Goal: Book appointment/travel/reservation

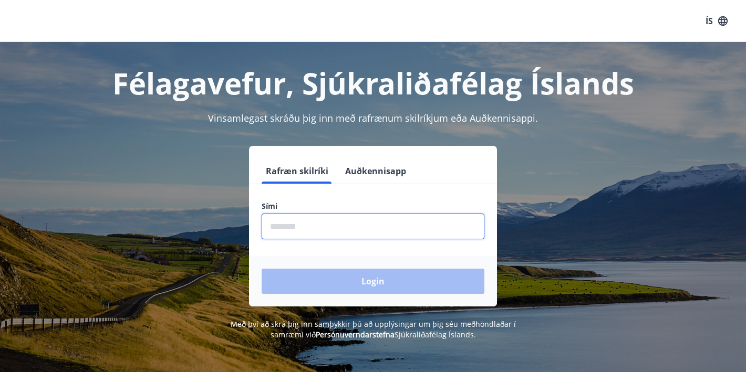
click at [321, 227] on input "phone" at bounding box center [373, 227] width 223 height 26
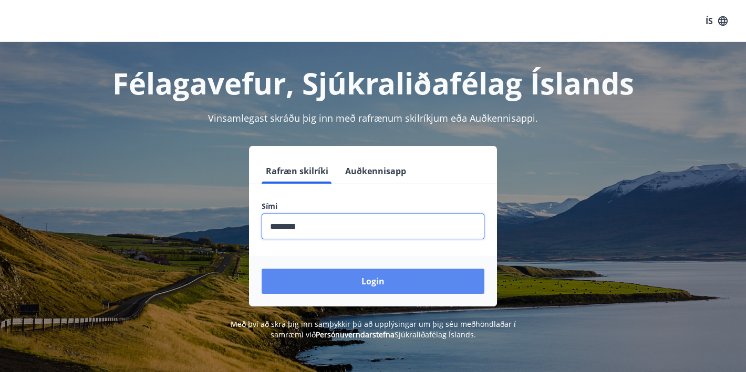
type input "********"
click at [343, 278] on button "Login" at bounding box center [373, 281] width 223 height 25
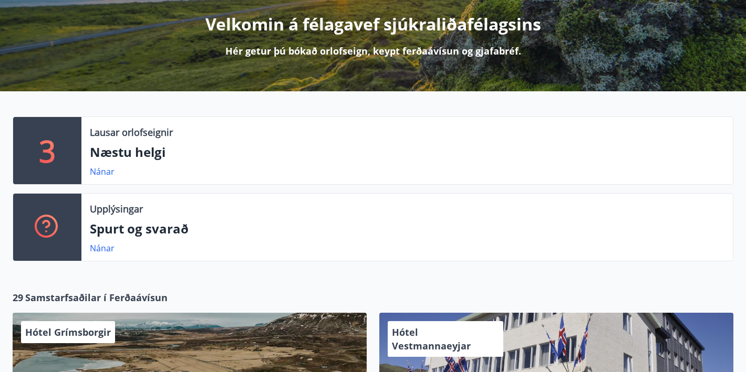
scroll to position [151, 0]
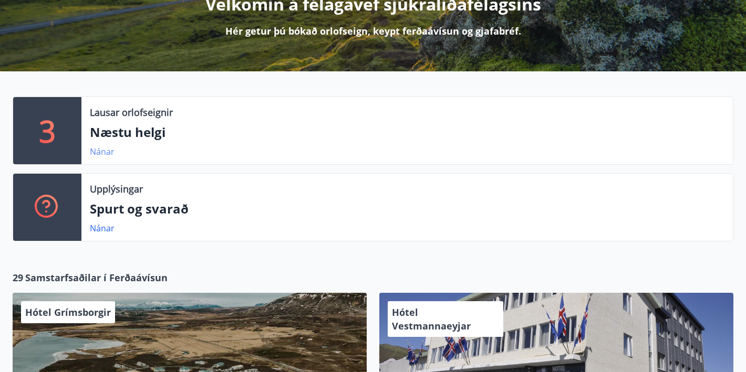
click at [102, 150] on link "Nánar" at bounding box center [102, 152] width 25 height 12
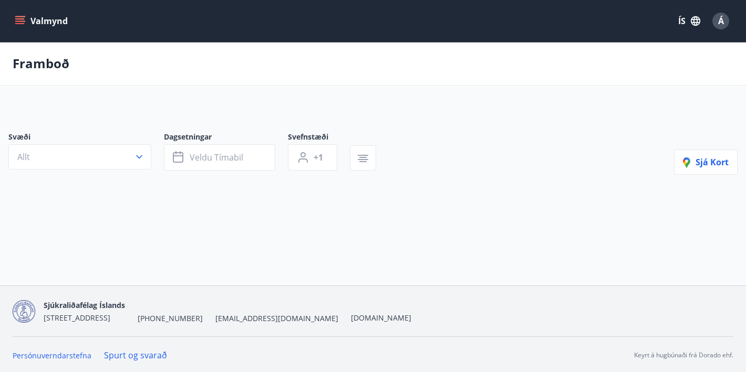
type input "*"
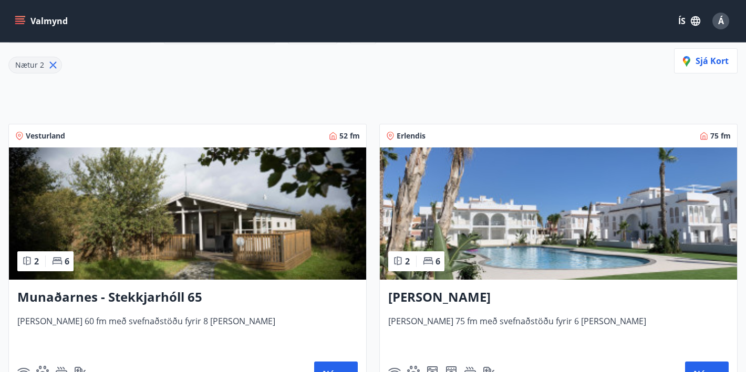
scroll to position [318, 0]
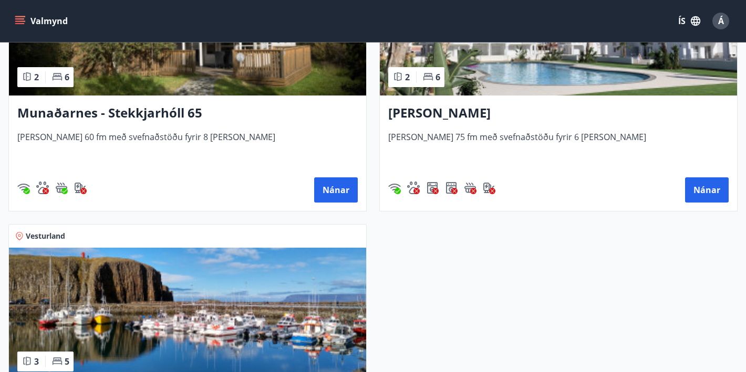
click at [410, 116] on h3 "[PERSON_NAME]" at bounding box center [558, 113] width 340 height 19
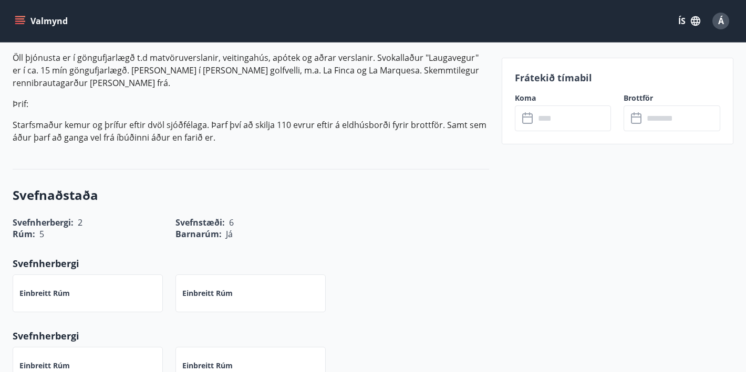
scroll to position [470, 0]
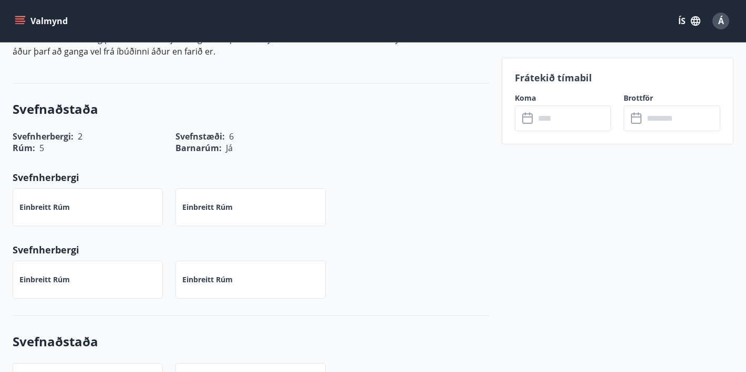
click at [522, 118] on icon at bounding box center [527, 118] width 11 height 11
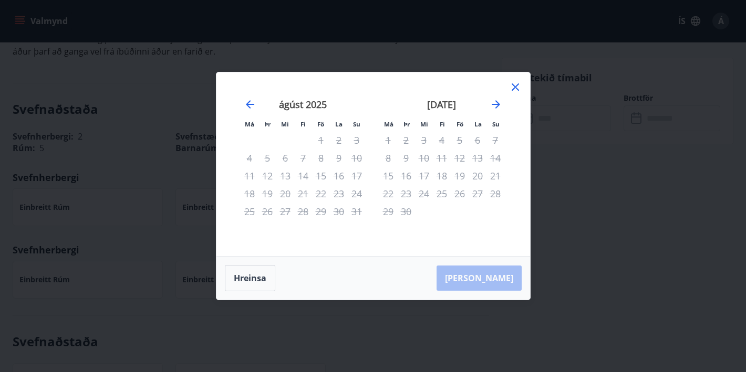
click at [510, 86] on icon at bounding box center [515, 87] width 13 height 13
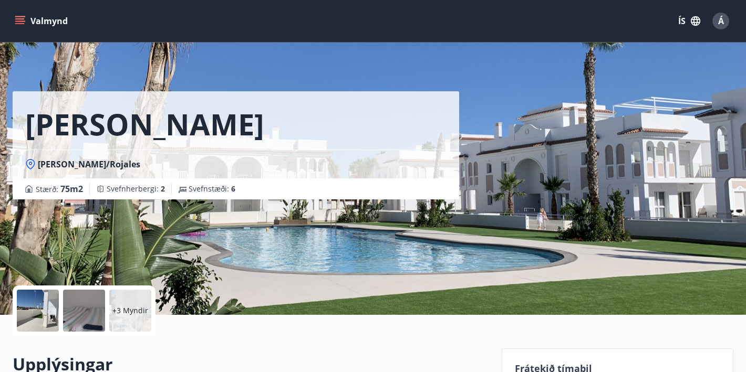
scroll to position [0, 0]
click at [16, 18] on icon "menu" at bounding box center [19, 18] width 9 height 1
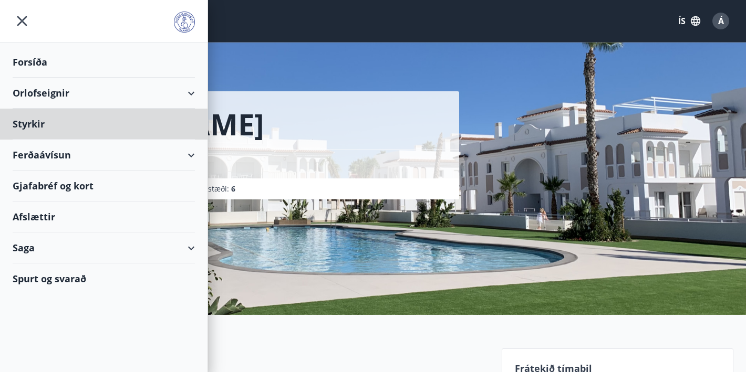
click at [29, 61] on div "Forsíða" at bounding box center [104, 62] width 182 height 31
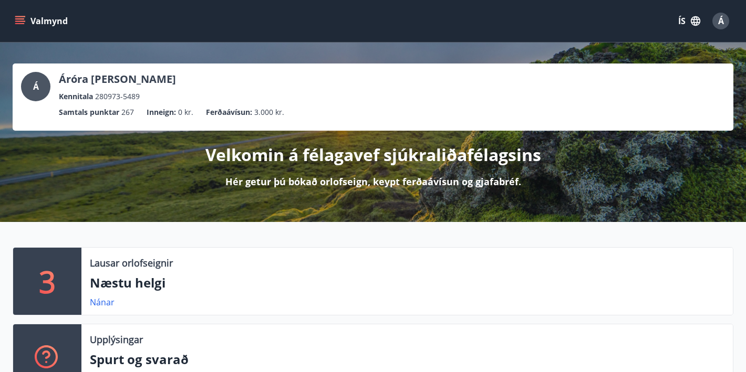
click at [24, 15] on button "Valmynd" at bounding box center [42, 21] width 59 height 19
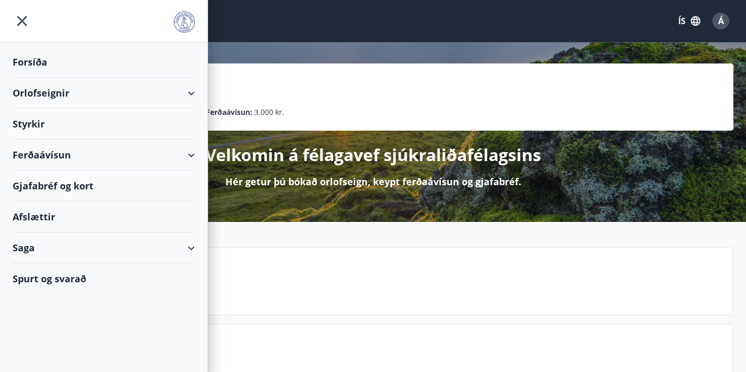
click at [55, 99] on div "Orlofseignir" at bounding box center [104, 93] width 182 height 31
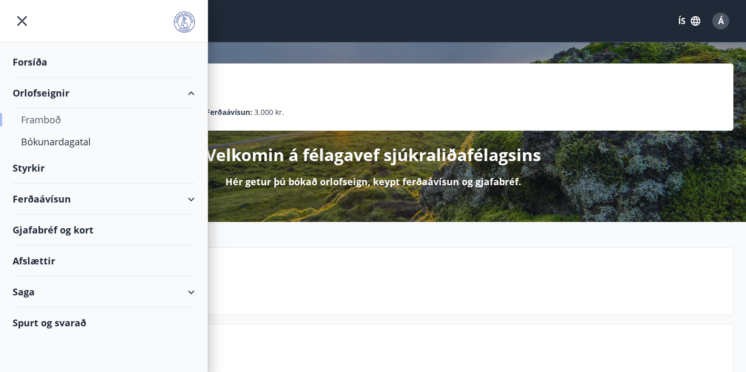
click at [51, 120] on div "Framboð" at bounding box center [103, 120] width 165 height 22
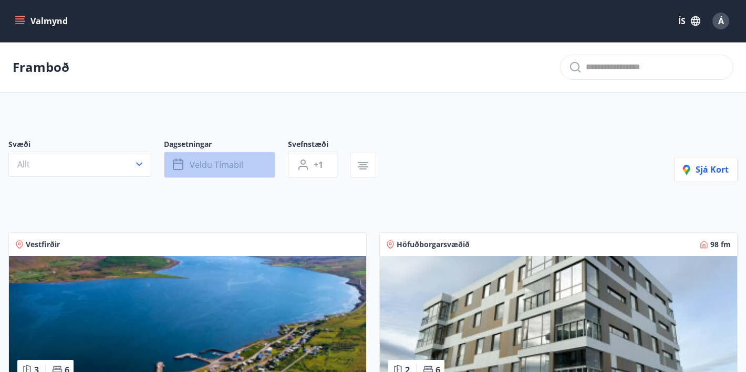
click at [174, 168] on icon "button" at bounding box center [179, 165] width 13 height 13
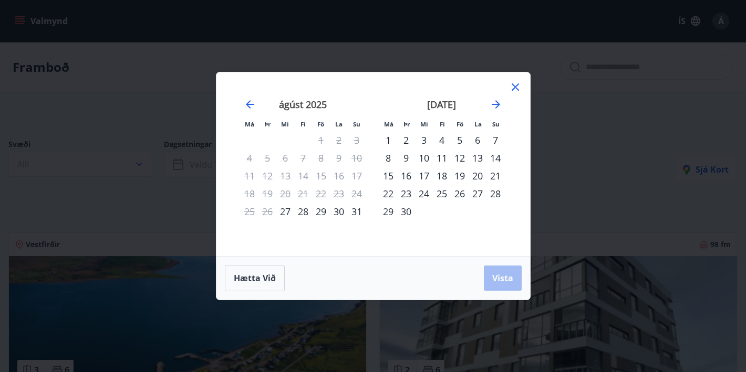
click at [391, 194] on div "22" at bounding box center [388, 194] width 18 height 18
click at [462, 196] on div "26" at bounding box center [460, 194] width 18 height 18
click at [501, 275] on span "Vista" at bounding box center [502, 279] width 21 height 12
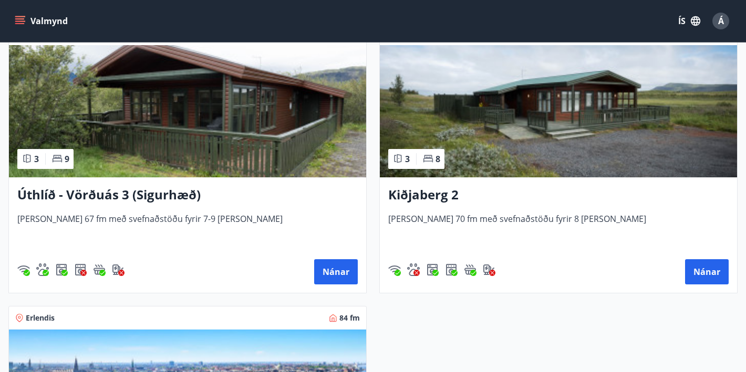
scroll to position [1631, 0]
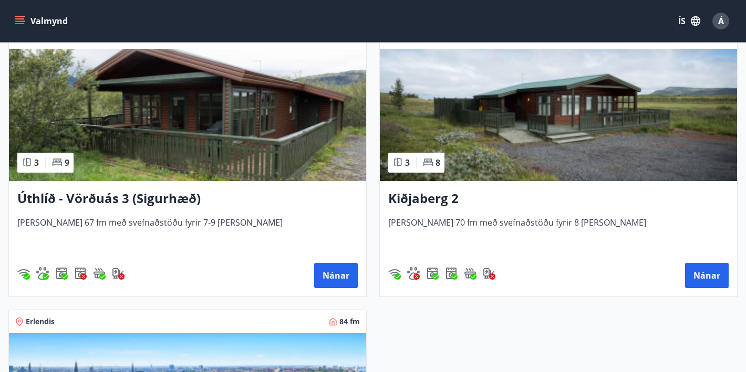
click at [88, 200] on h3 "Úthlíð - Vörðuás 3 (Sigurhæð)" at bounding box center [187, 199] width 340 height 19
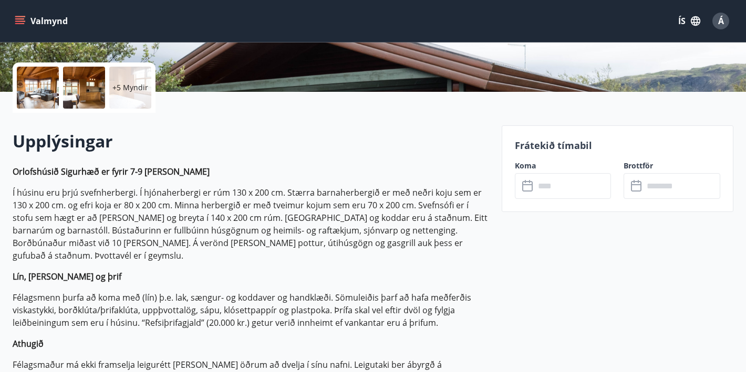
scroll to position [215, 0]
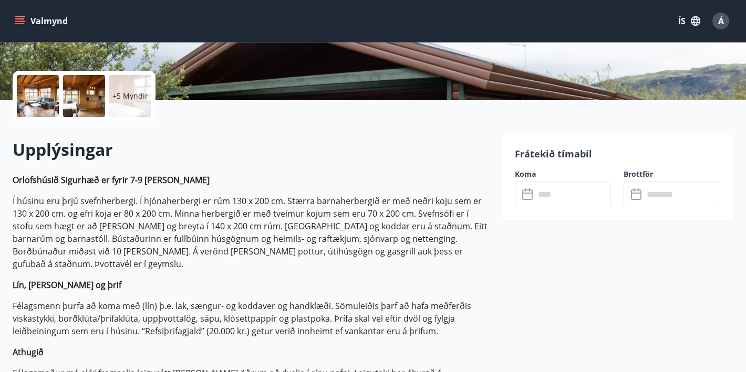
click at [96, 91] on div at bounding box center [84, 96] width 42 height 42
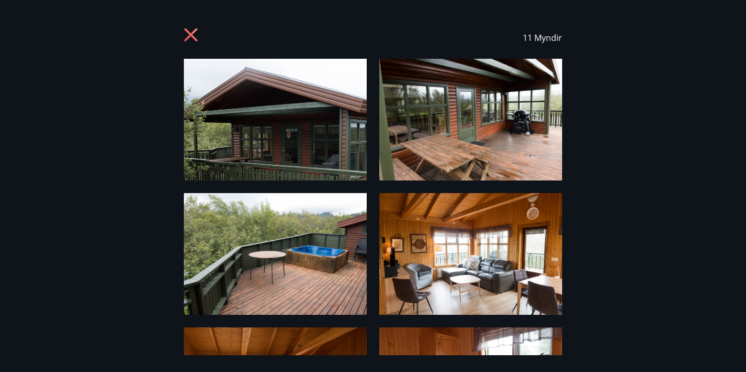
click at [265, 134] on img at bounding box center [275, 120] width 183 height 122
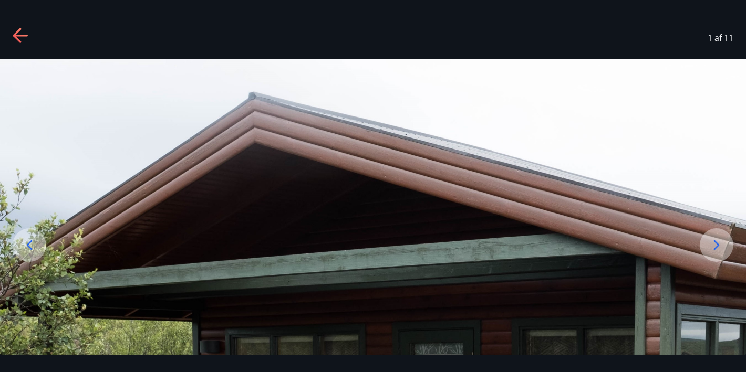
click at [720, 251] on icon at bounding box center [716, 245] width 17 height 17
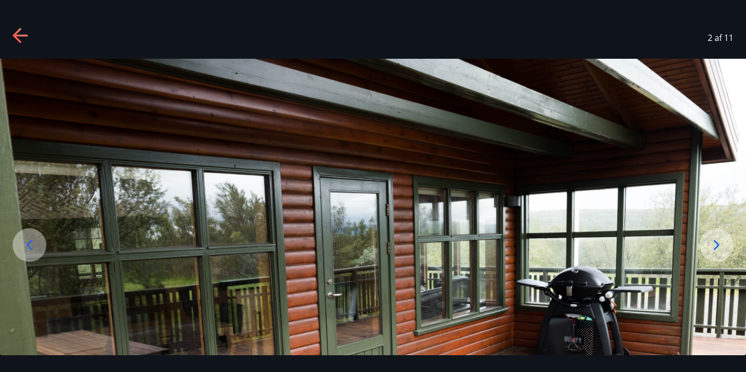
click at [727, 253] on div at bounding box center [717, 245] width 34 height 34
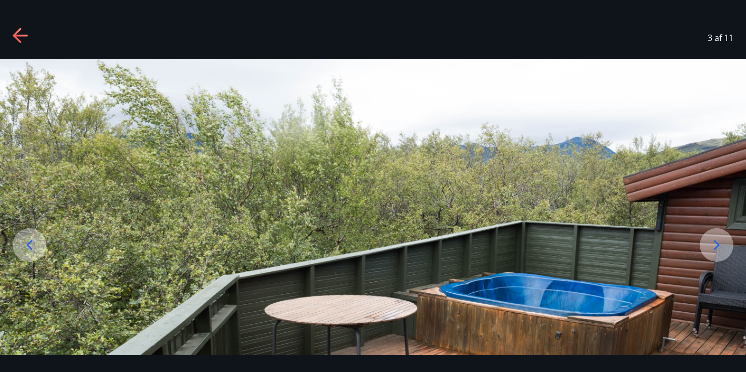
click at [727, 253] on div at bounding box center [717, 245] width 34 height 34
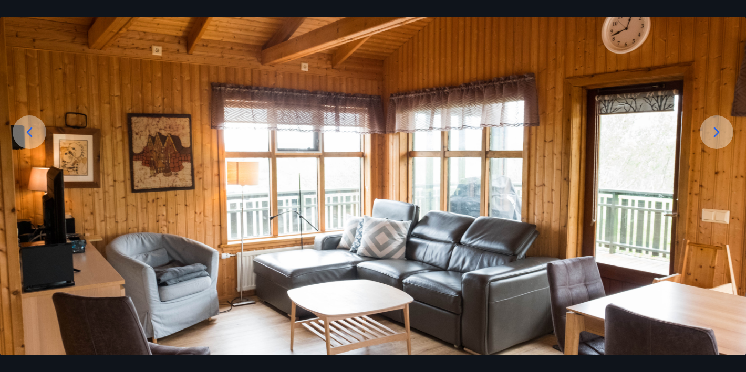
scroll to position [116, 0]
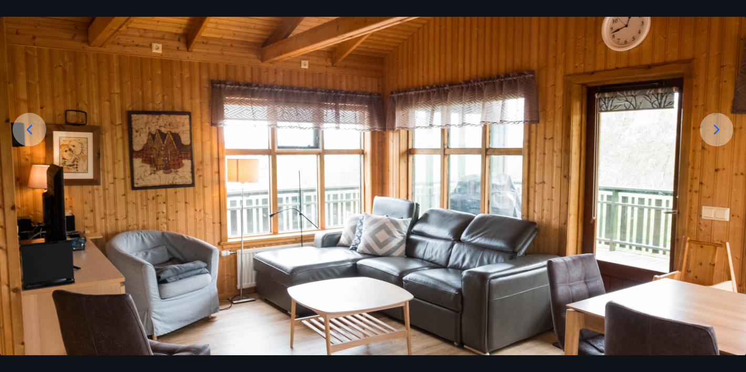
click at [709, 128] on icon at bounding box center [716, 129] width 17 height 17
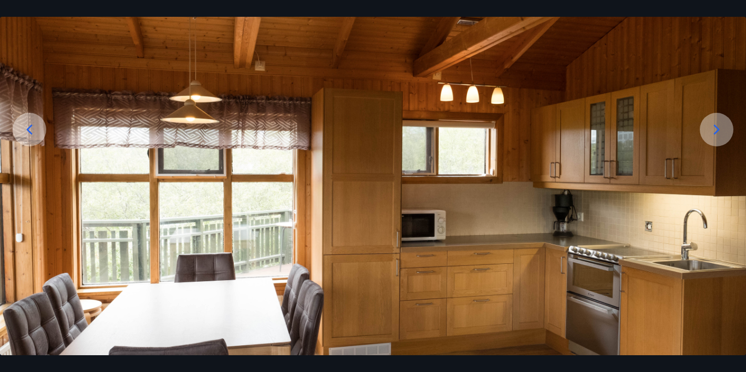
click at [25, 127] on icon at bounding box center [29, 129] width 17 height 17
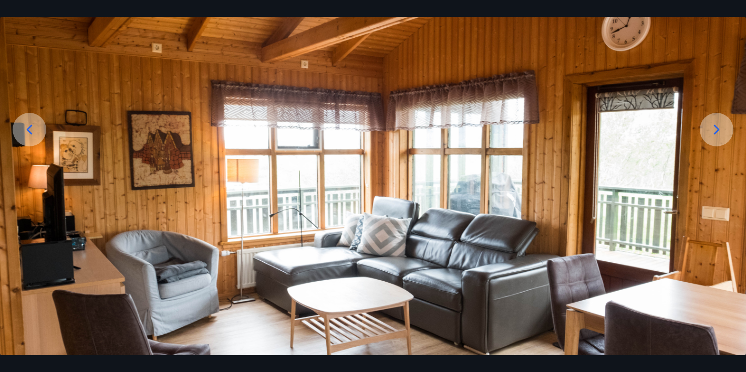
click at [717, 127] on icon at bounding box center [716, 129] width 17 height 17
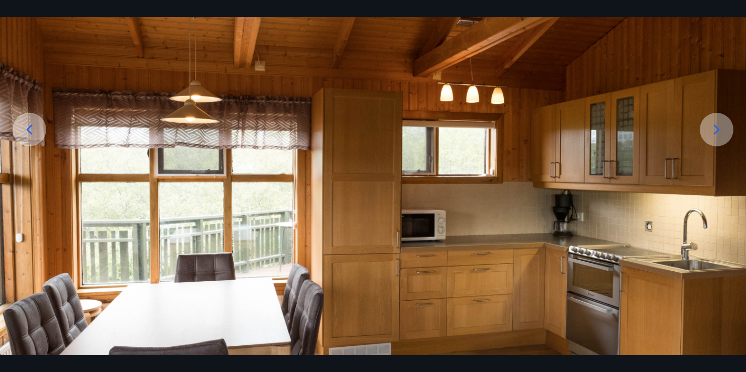
click at [717, 127] on icon at bounding box center [716, 129] width 17 height 17
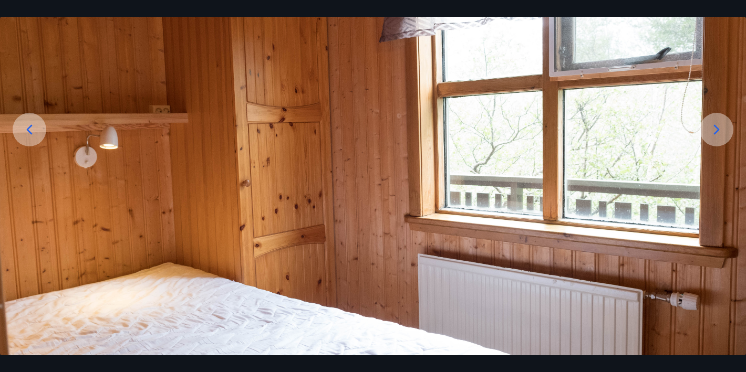
click at [717, 128] on icon at bounding box center [717, 129] width 6 height 10
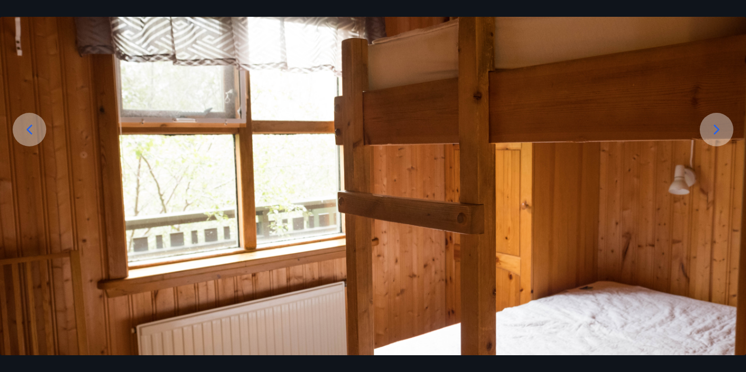
click at [717, 128] on icon at bounding box center [717, 129] width 6 height 10
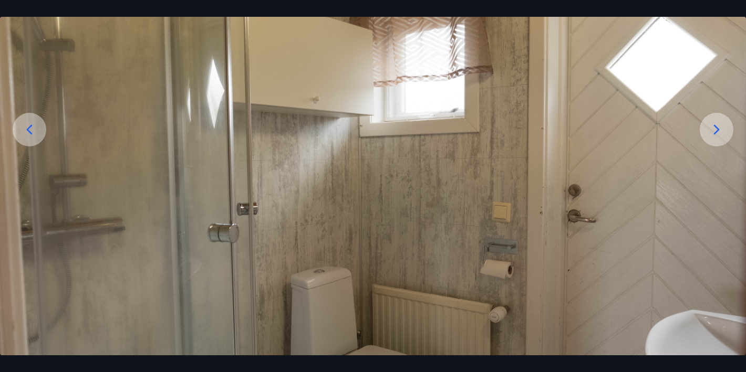
click at [717, 128] on icon at bounding box center [717, 129] width 6 height 10
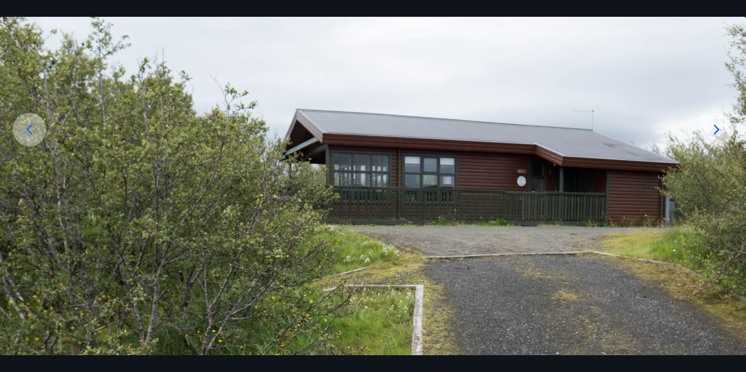
click at [717, 128] on icon at bounding box center [717, 129] width 6 height 10
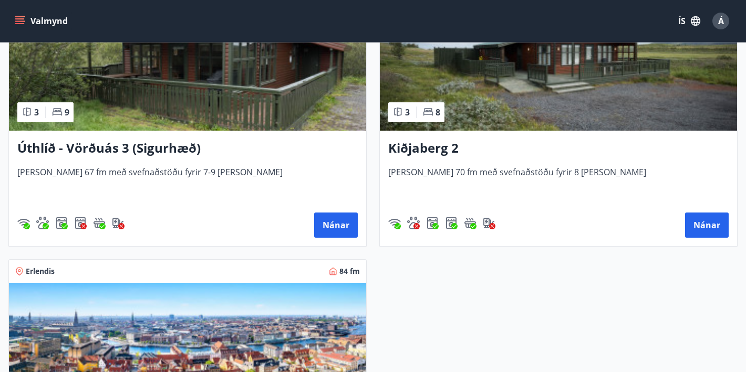
scroll to position [1672, 0]
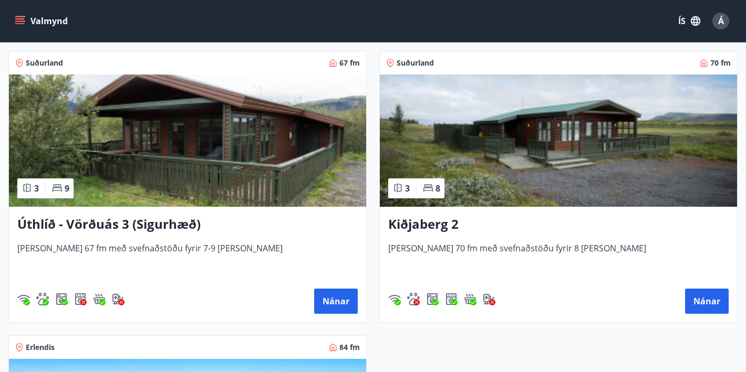
click at [426, 221] on h3 "Kiðjaberg 2" at bounding box center [558, 224] width 340 height 19
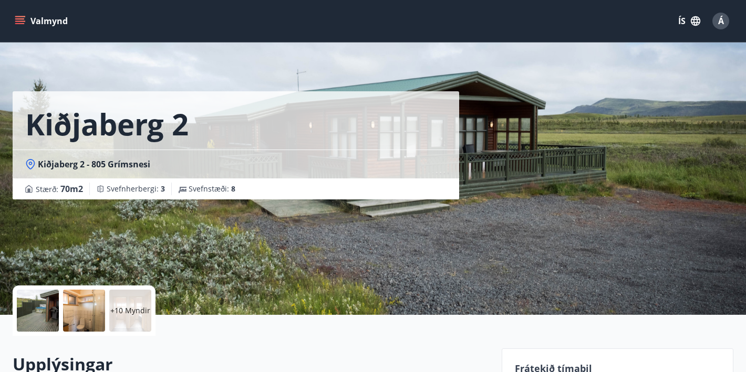
click at [86, 312] on div at bounding box center [84, 311] width 42 height 42
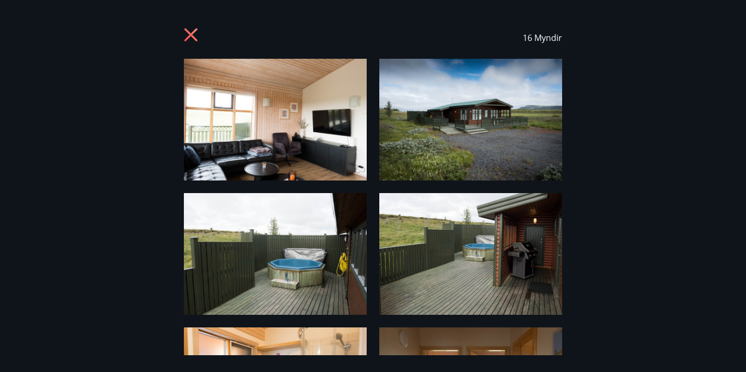
click at [299, 134] on img at bounding box center [275, 120] width 183 height 122
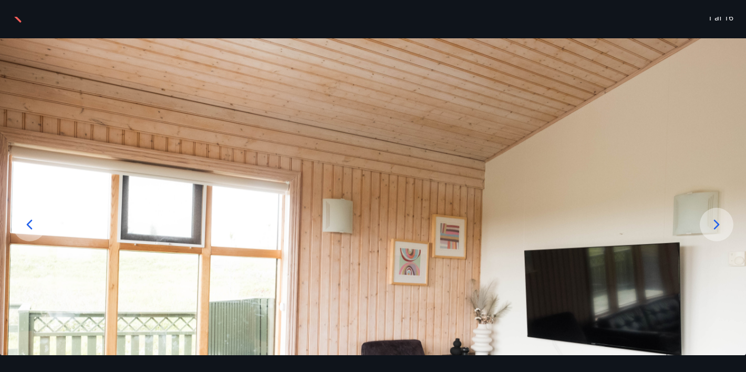
scroll to position [131, 0]
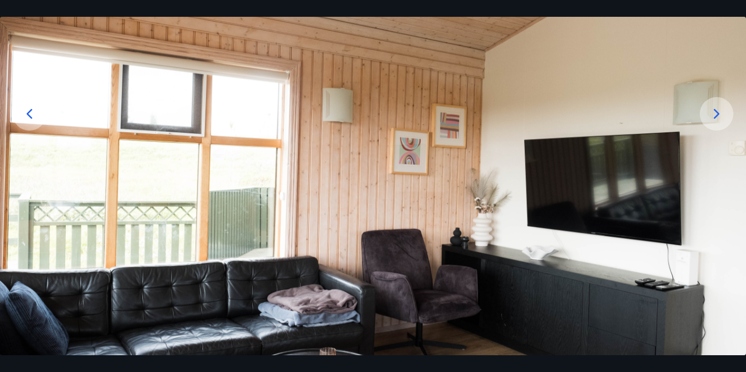
click at [706, 117] on div at bounding box center [717, 114] width 34 height 34
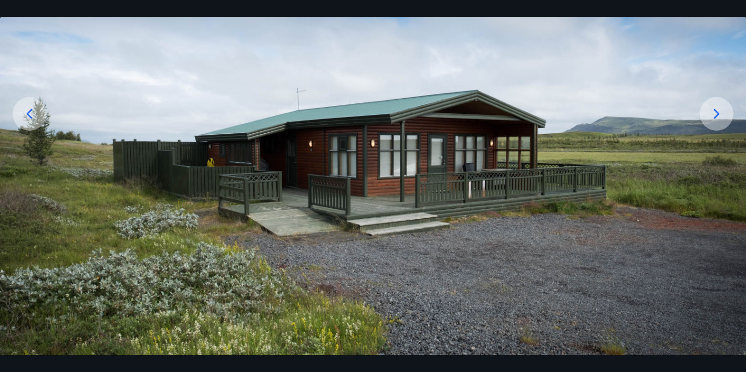
click at [714, 117] on icon at bounding box center [716, 114] width 17 height 17
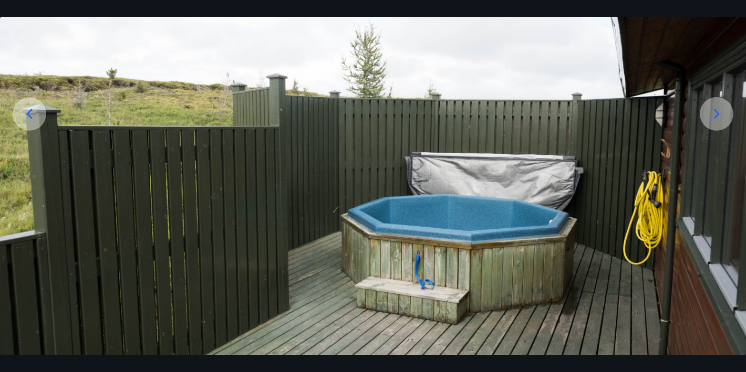
click at [714, 117] on icon at bounding box center [716, 114] width 17 height 17
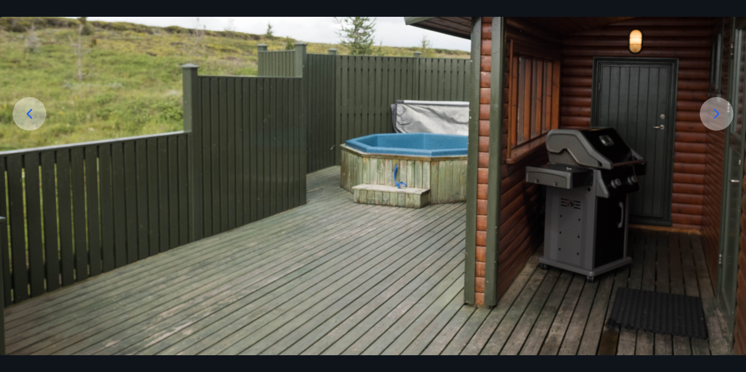
click at [714, 117] on icon at bounding box center [716, 114] width 17 height 17
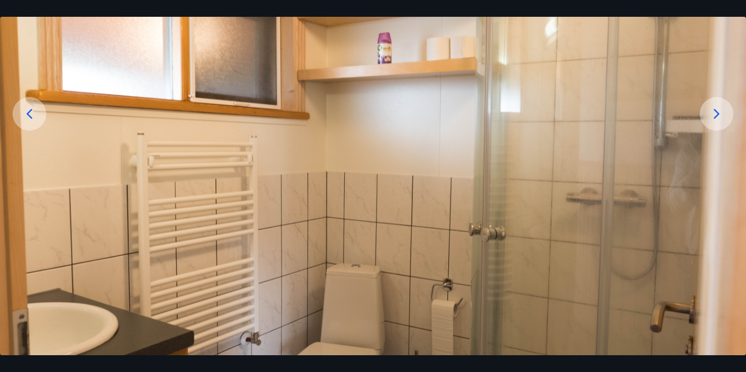
click at [714, 117] on icon at bounding box center [716, 114] width 17 height 17
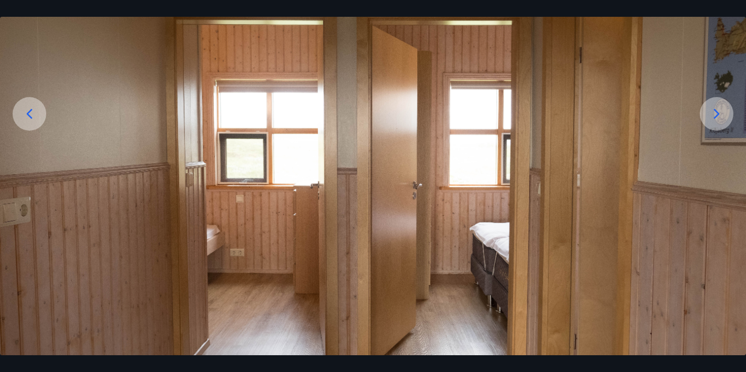
click at [714, 117] on icon at bounding box center [716, 114] width 17 height 17
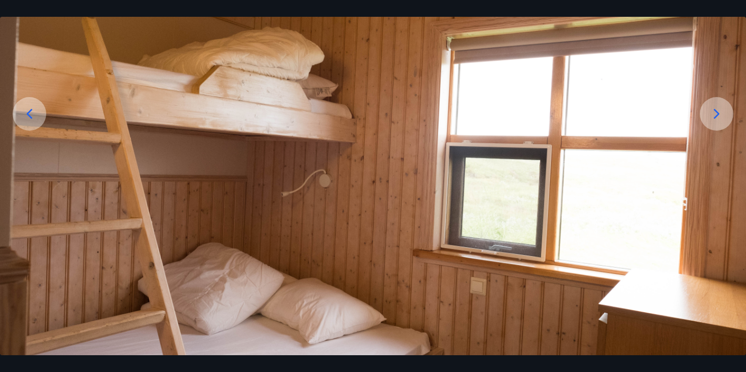
click at [714, 117] on icon at bounding box center [716, 114] width 17 height 17
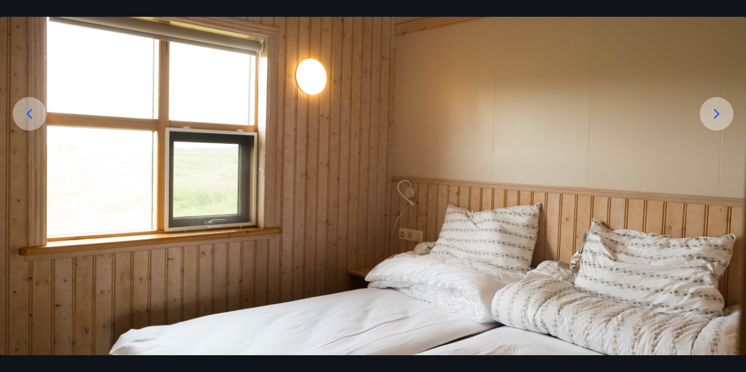
click at [27, 116] on icon at bounding box center [29, 114] width 17 height 17
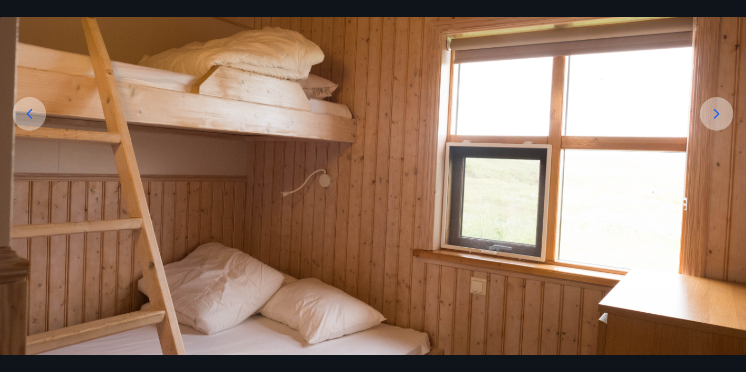
click at [712, 112] on icon at bounding box center [716, 114] width 17 height 17
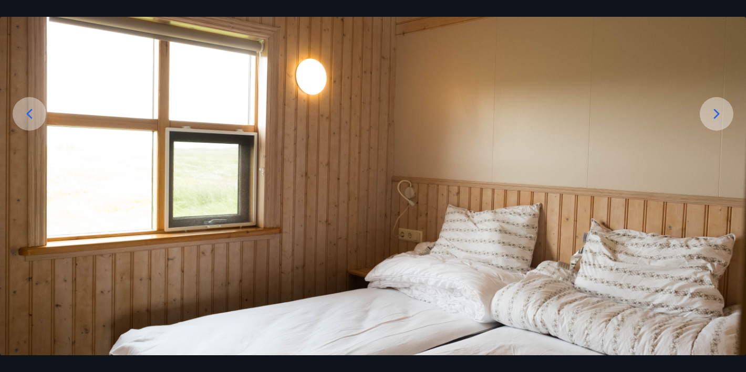
click at [712, 112] on icon at bounding box center [716, 114] width 17 height 17
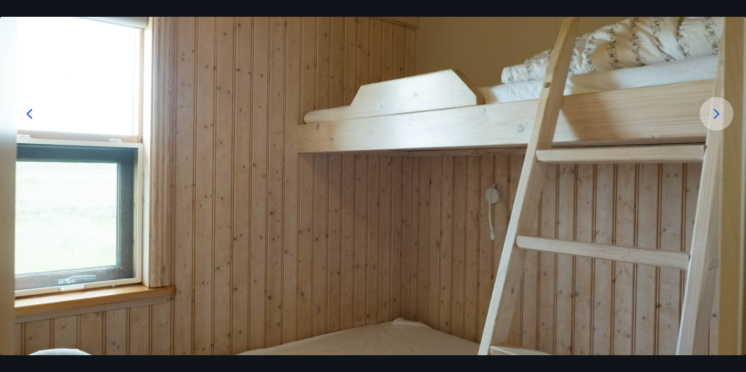
click at [712, 112] on icon at bounding box center [716, 114] width 17 height 17
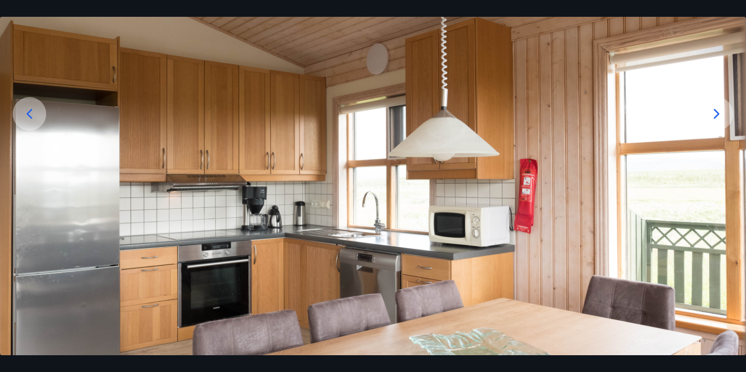
click at [28, 114] on icon at bounding box center [30, 114] width 6 height 10
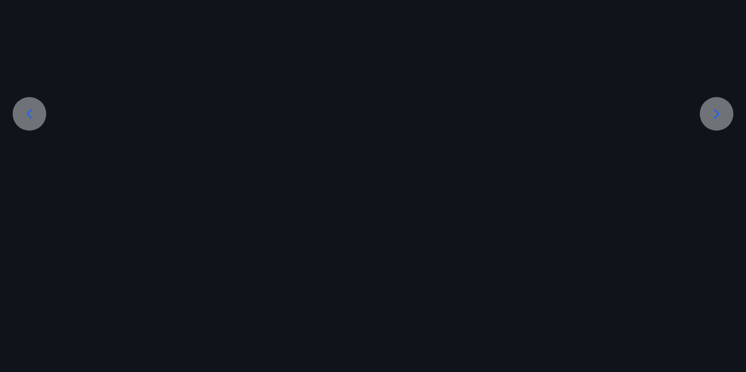
click at [28, 114] on icon at bounding box center [30, 114] width 6 height 10
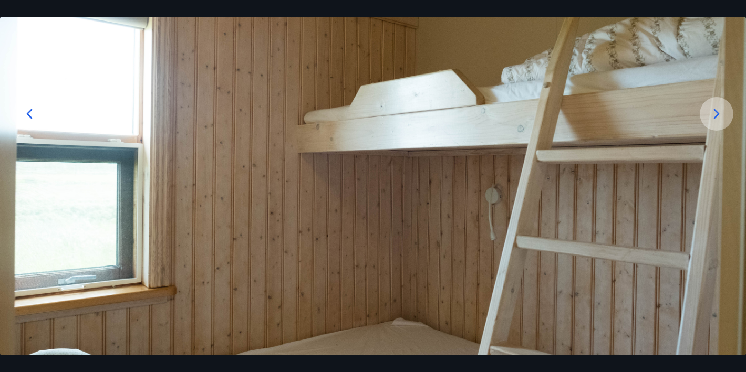
click at [28, 114] on icon at bounding box center [30, 114] width 6 height 10
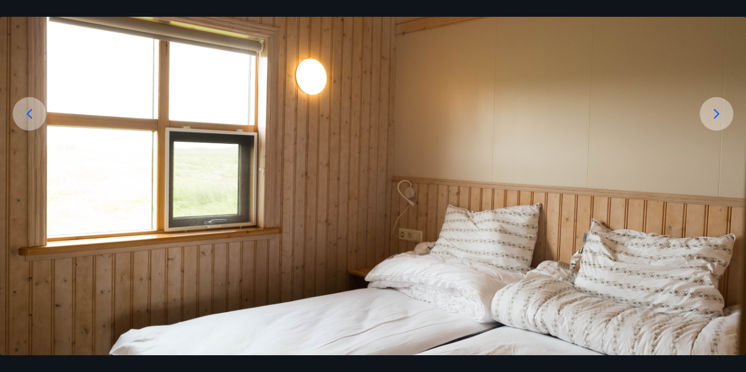
click at [717, 114] on icon at bounding box center [717, 114] width 6 height 10
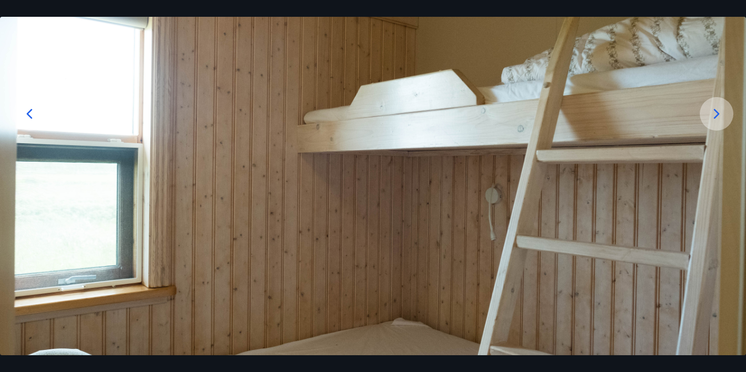
click at [717, 114] on icon at bounding box center [717, 114] width 6 height 10
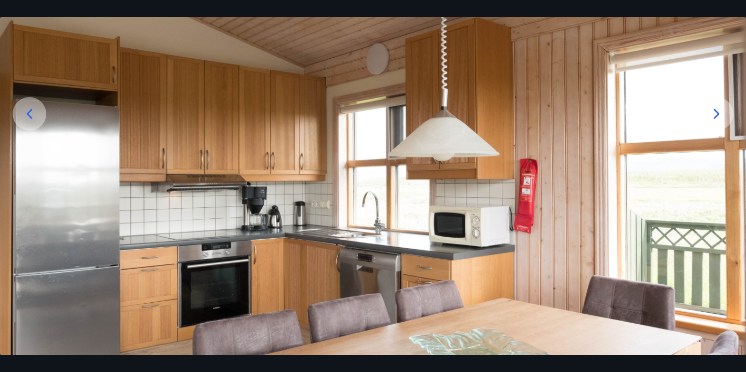
click at [717, 115] on icon at bounding box center [717, 114] width 6 height 10
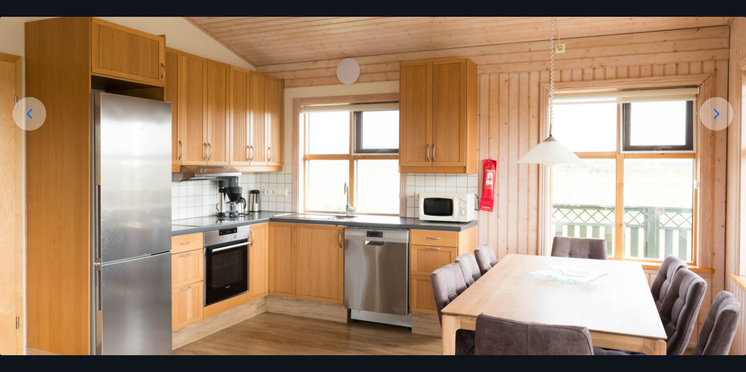
click at [717, 115] on icon at bounding box center [717, 114] width 6 height 10
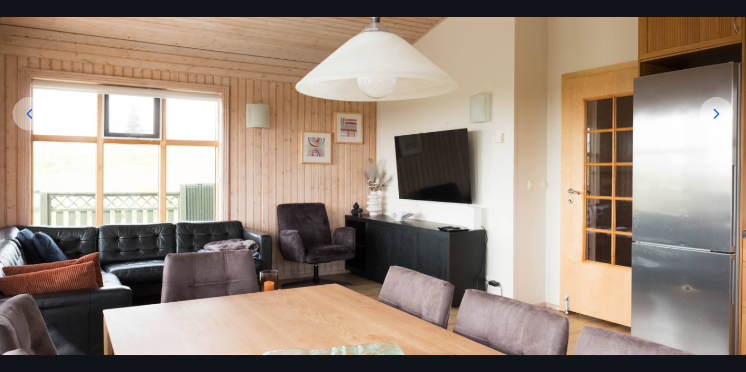
click at [717, 115] on icon at bounding box center [717, 114] width 6 height 10
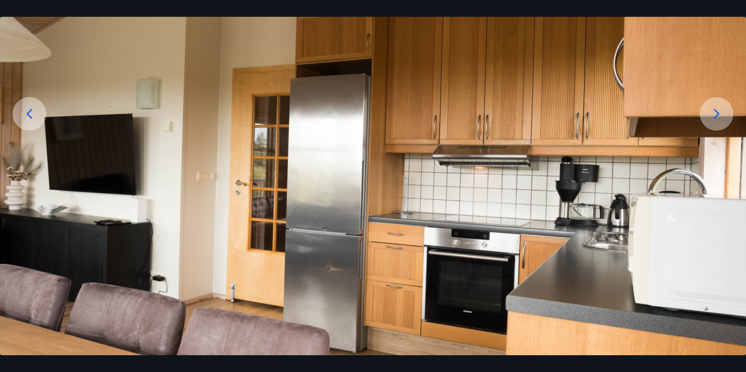
click at [717, 115] on icon at bounding box center [717, 114] width 6 height 10
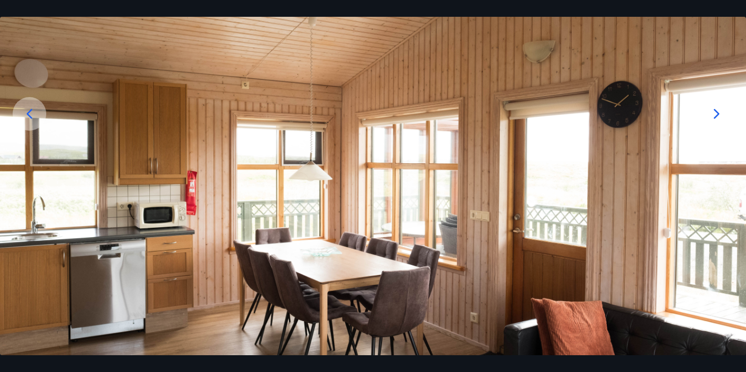
click at [717, 116] on icon at bounding box center [717, 114] width 6 height 10
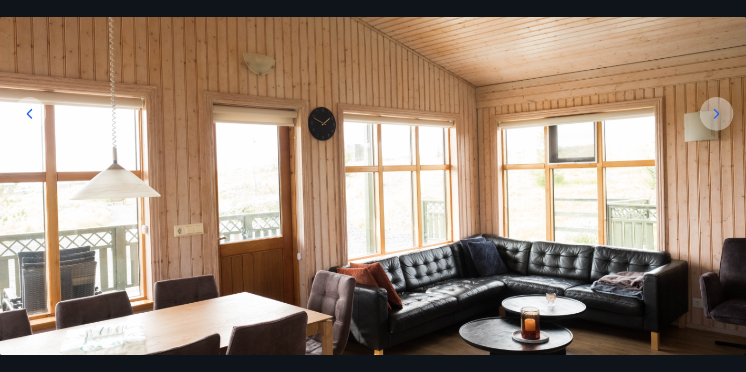
click at [717, 116] on icon at bounding box center [717, 114] width 6 height 10
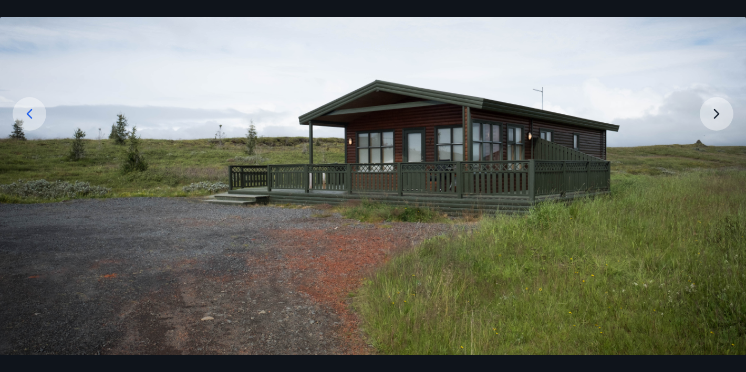
click at [25, 114] on icon at bounding box center [29, 114] width 17 height 17
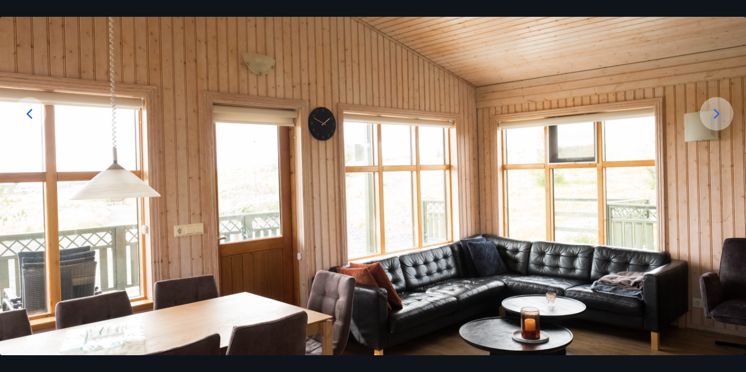
click at [25, 114] on icon at bounding box center [29, 114] width 17 height 17
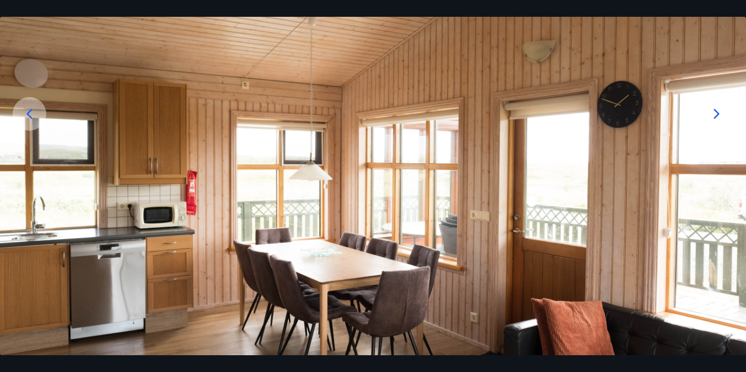
click at [25, 114] on icon at bounding box center [29, 114] width 17 height 17
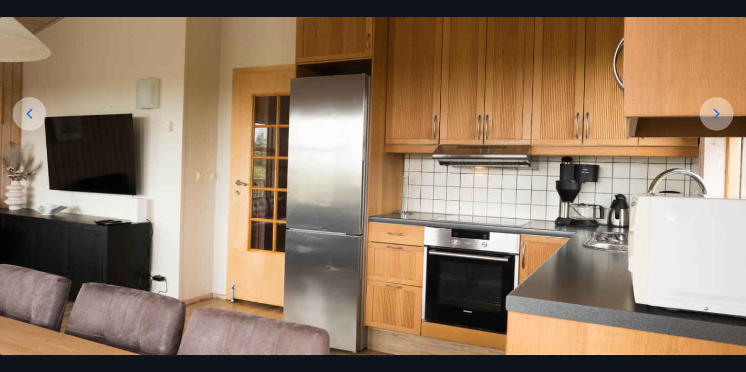
click at [713, 115] on icon at bounding box center [716, 114] width 17 height 17
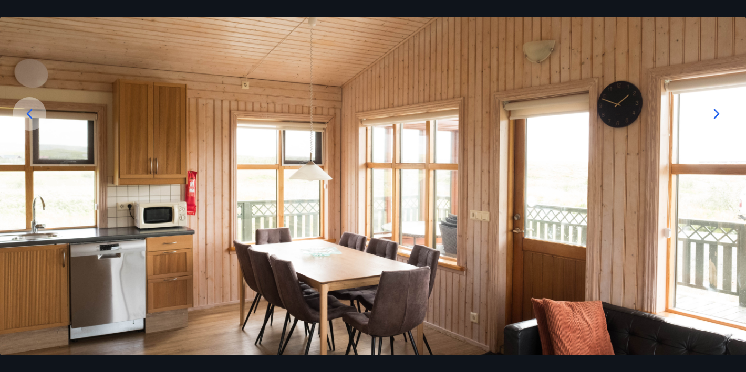
click at [713, 115] on icon at bounding box center [716, 114] width 17 height 17
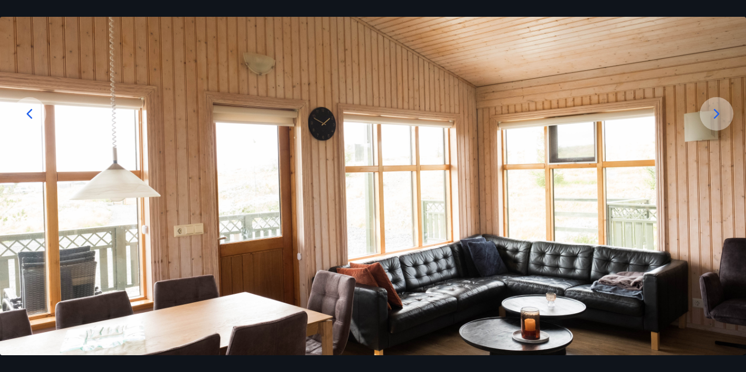
click at [713, 115] on icon at bounding box center [716, 114] width 17 height 17
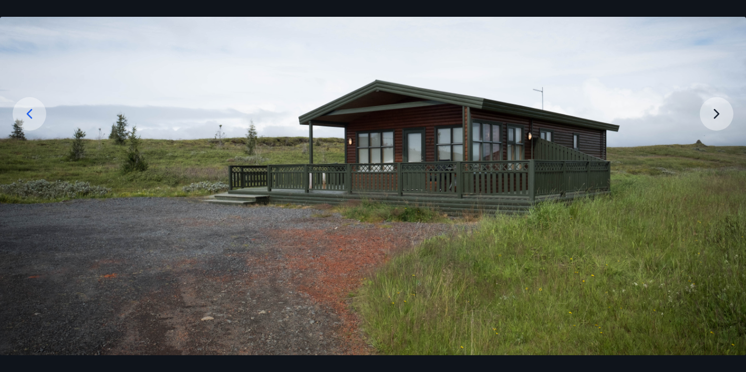
click at [713, 115] on img at bounding box center [373, 176] width 746 height 497
click at [715, 106] on img at bounding box center [373, 176] width 746 height 497
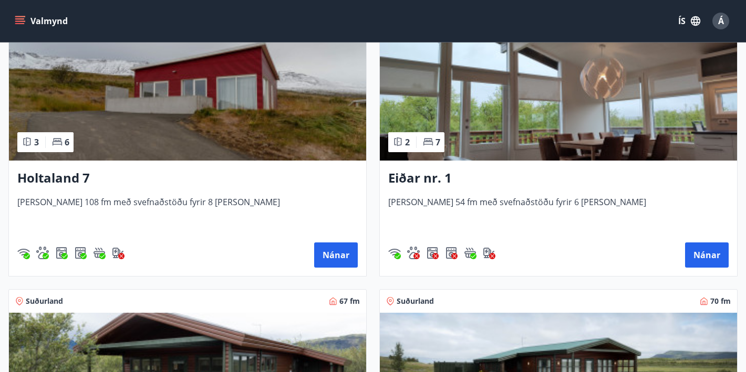
scroll to position [1299, 0]
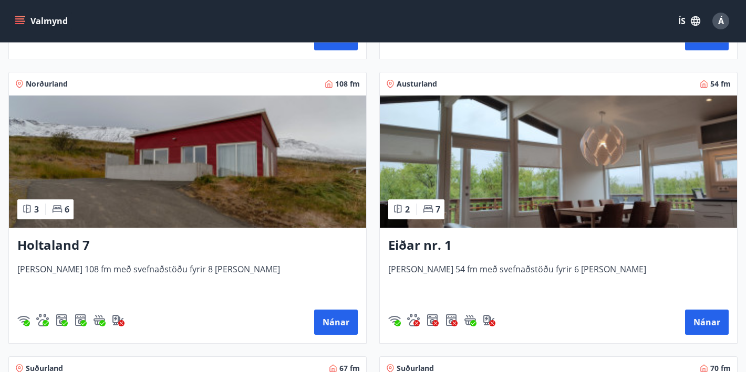
click at [425, 246] on h3 "Eiðar nr. 1" at bounding box center [558, 245] width 340 height 19
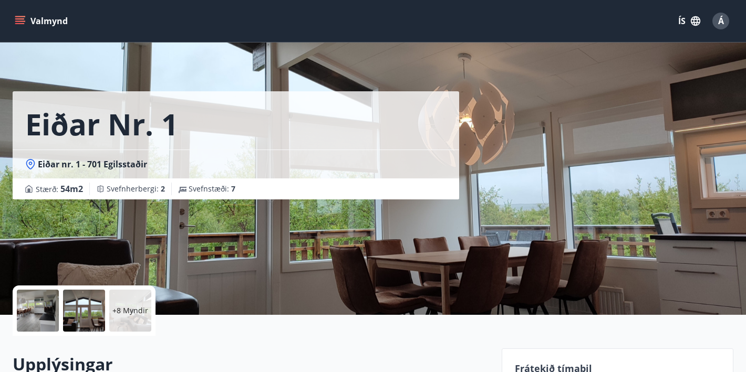
scroll to position [2, 0]
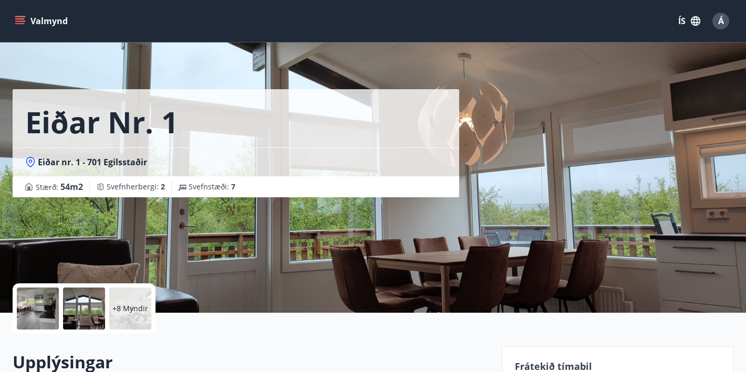
click at [44, 307] on div at bounding box center [38, 309] width 42 height 42
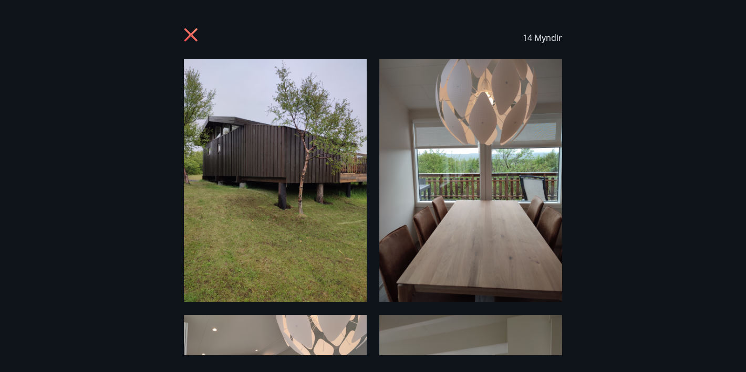
click at [282, 131] on img at bounding box center [275, 181] width 183 height 244
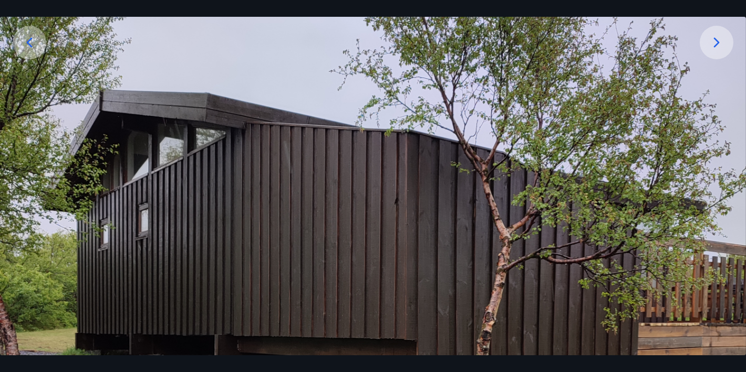
scroll to position [164, 0]
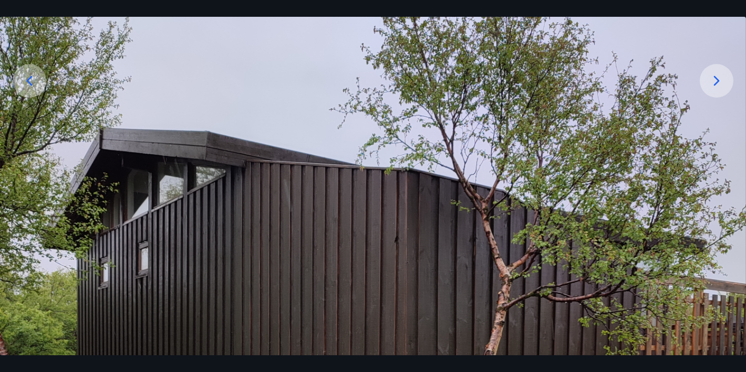
click at [714, 85] on icon at bounding box center [717, 81] width 6 height 10
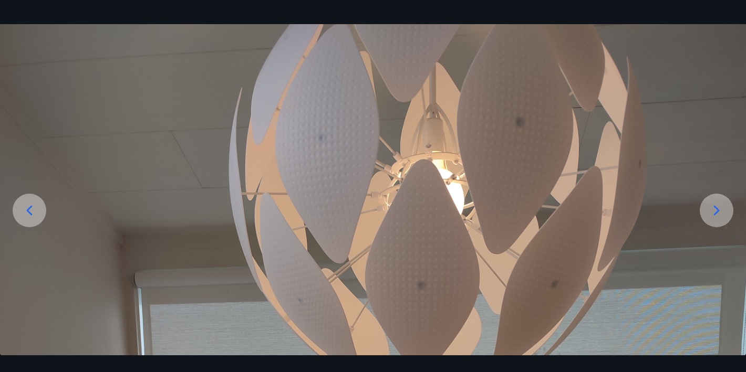
scroll to position [13, 0]
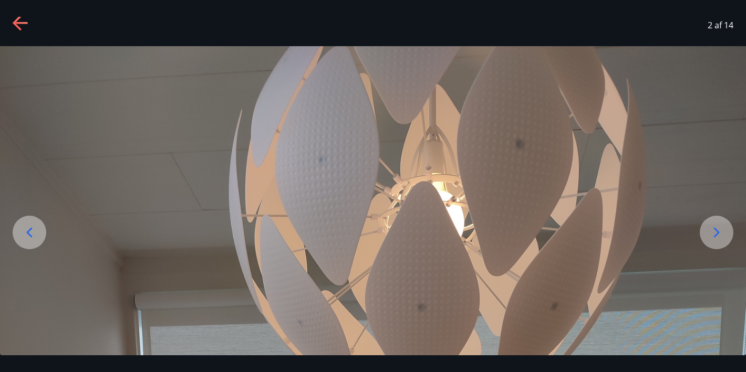
click at [715, 223] on div at bounding box center [717, 233] width 34 height 34
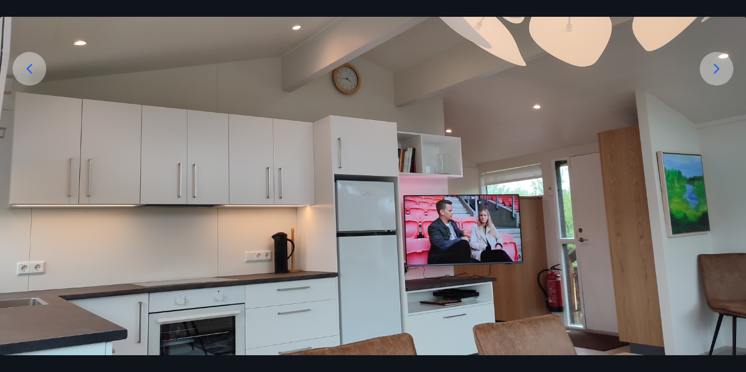
scroll to position [159, 0]
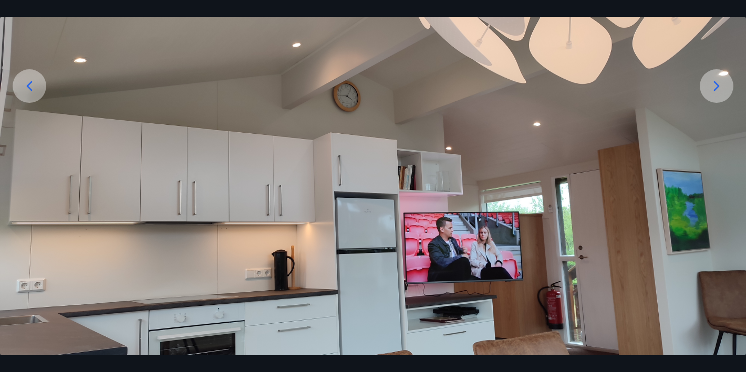
click at [715, 93] on icon at bounding box center [716, 86] width 17 height 17
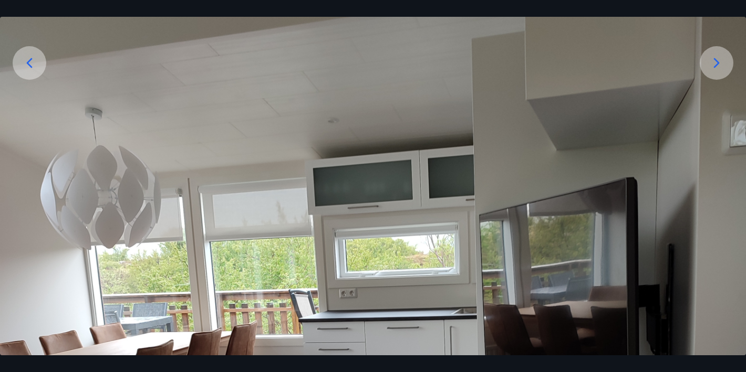
scroll to position [152, 0]
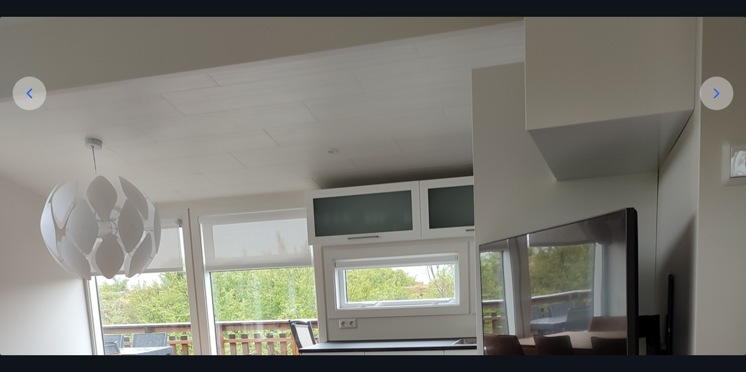
click at [718, 97] on icon at bounding box center [716, 93] width 17 height 17
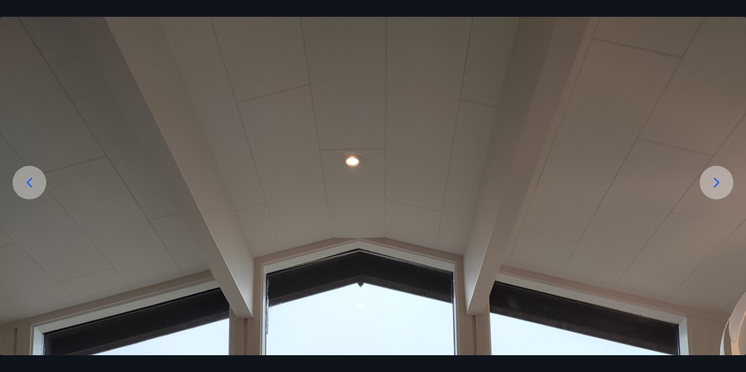
scroll to position [44, 0]
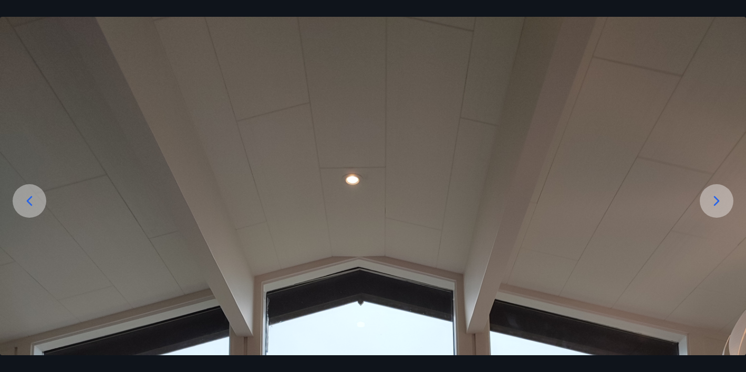
click at [713, 207] on icon at bounding box center [716, 201] width 17 height 17
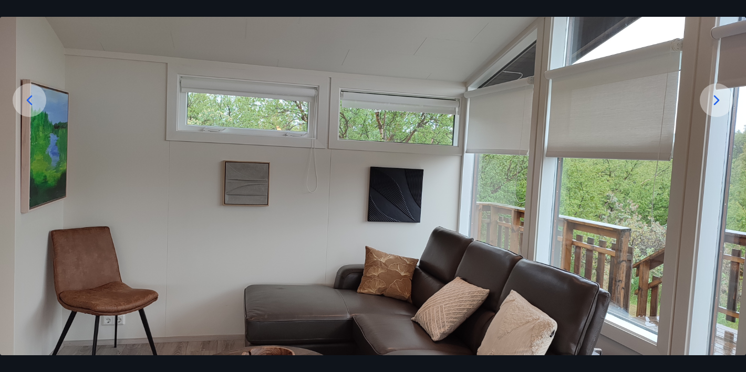
scroll to position [131, 0]
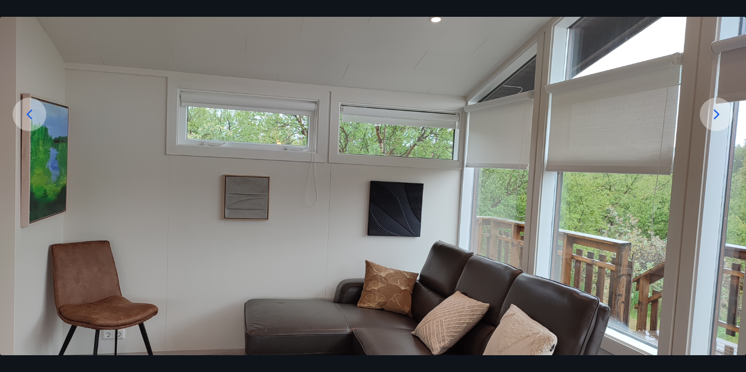
click at [722, 114] on icon at bounding box center [716, 114] width 17 height 17
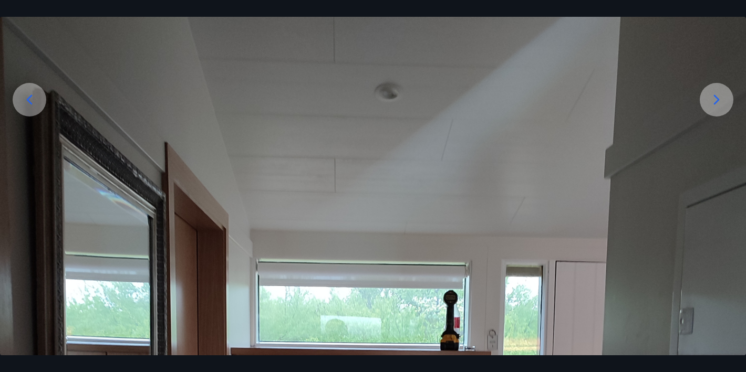
scroll to position [108, 0]
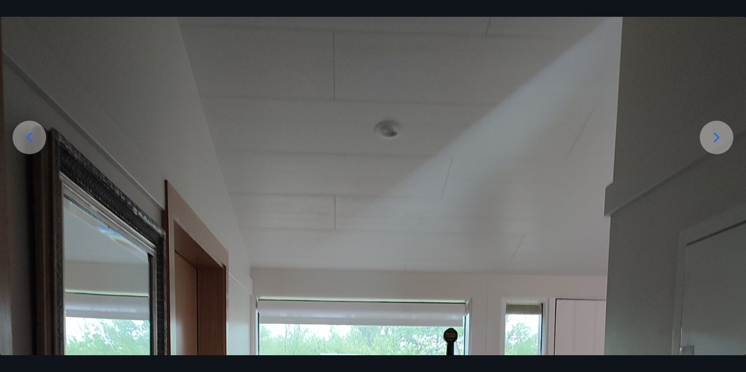
click at [713, 136] on icon at bounding box center [716, 137] width 17 height 17
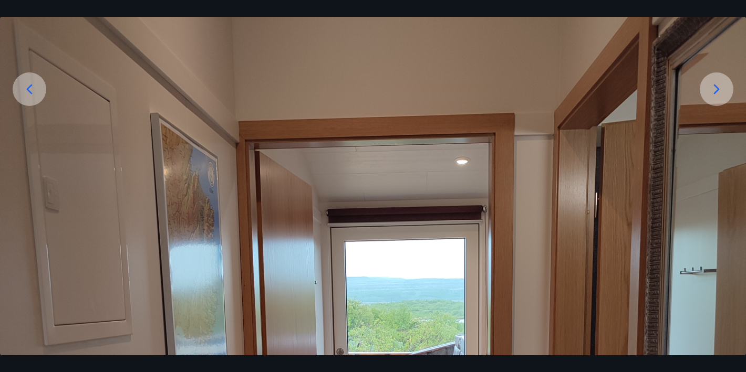
scroll to position [144, 0]
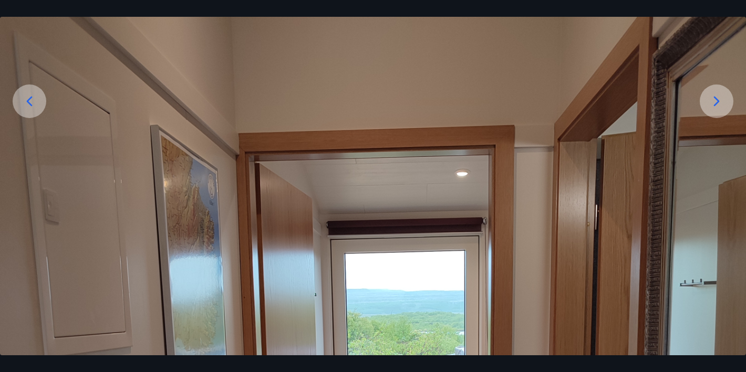
click at [708, 105] on div at bounding box center [717, 102] width 34 height 34
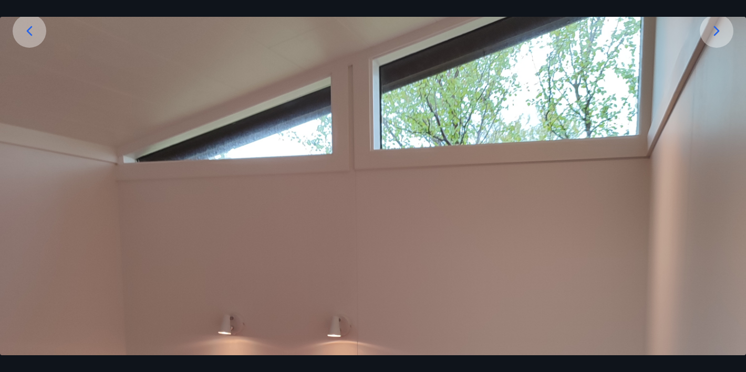
scroll to position [184, 0]
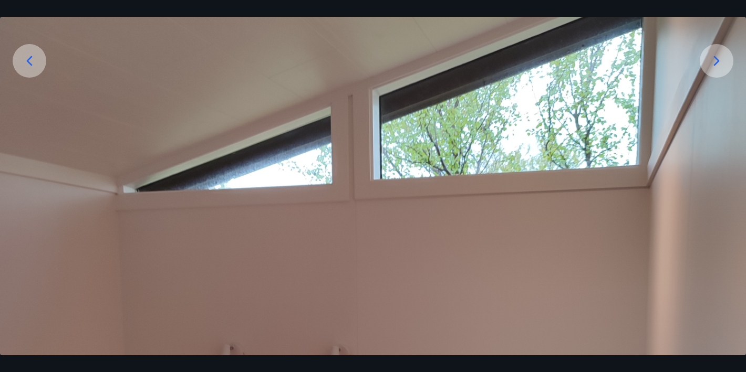
click at [712, 61] on icon at bounding box center [716, 61] width 17 height 17
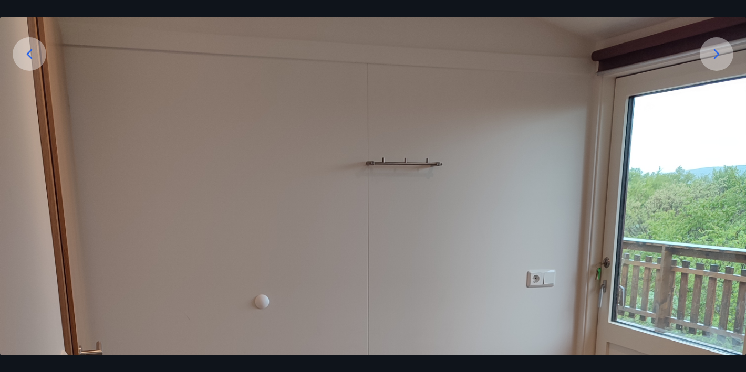
scroll to position [169, 0]
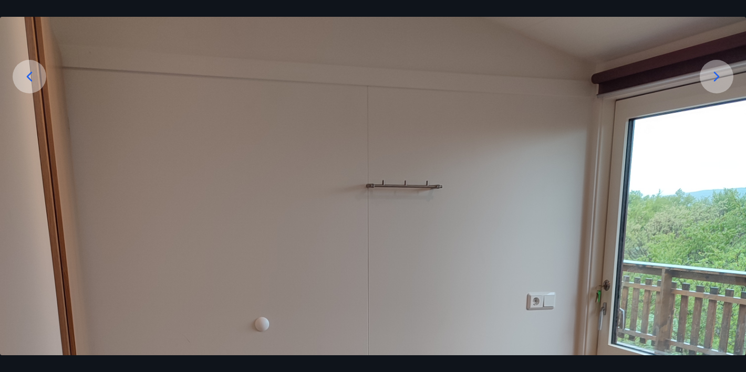
click at [712, 75] on icon at bounding box center [716, 76] width 17 height 17
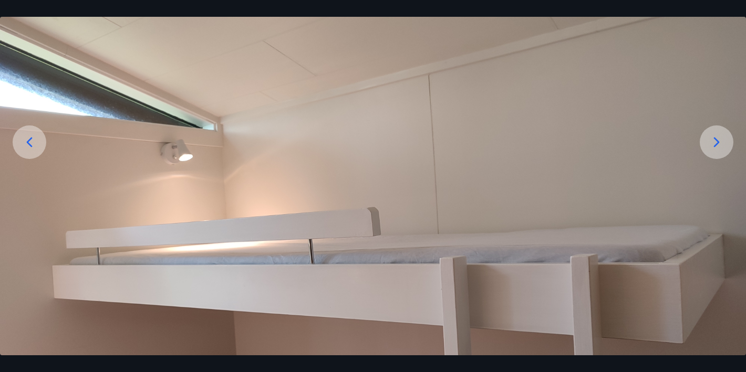
scroll to position [75, 0]
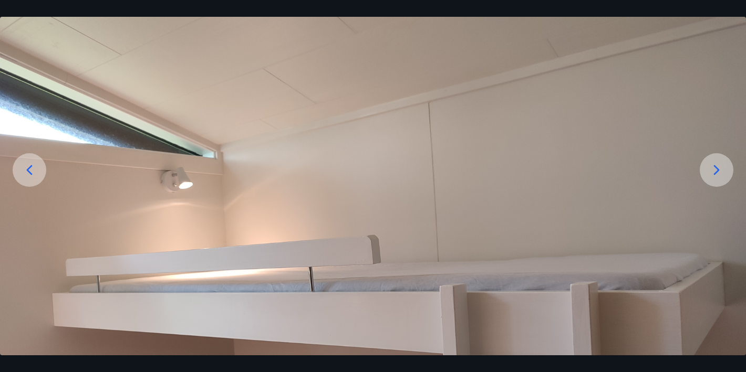
click at [709, 163] on icon at bounding box center [716, 170] width 17 height 17
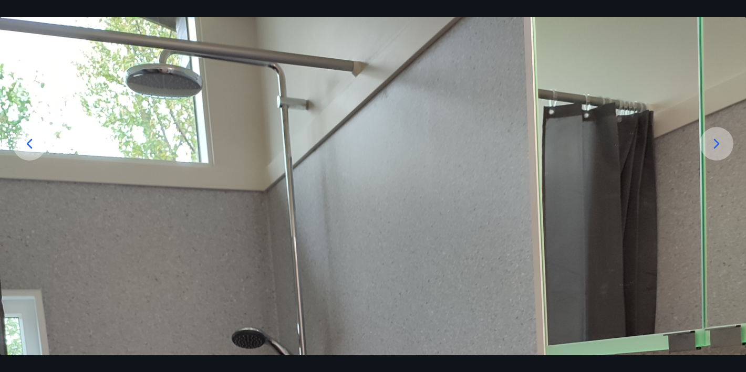
scroll to position [14, 0]
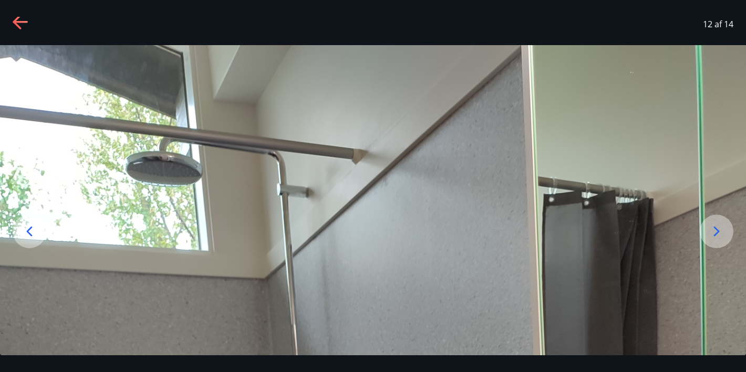
click at [722, 231] on icon at bounding box center [716, 231] width 17 height 17
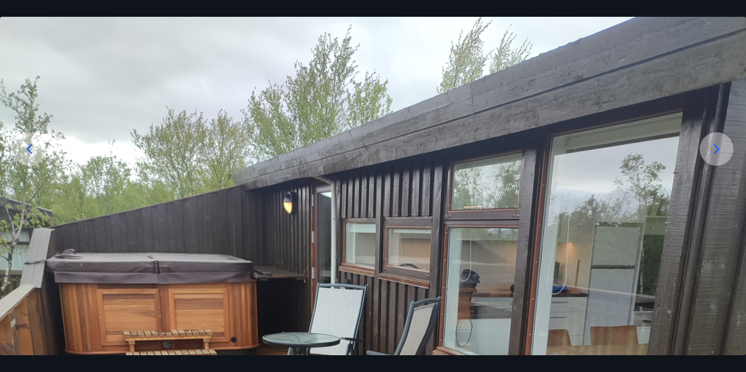
scroll to position [88, 0]
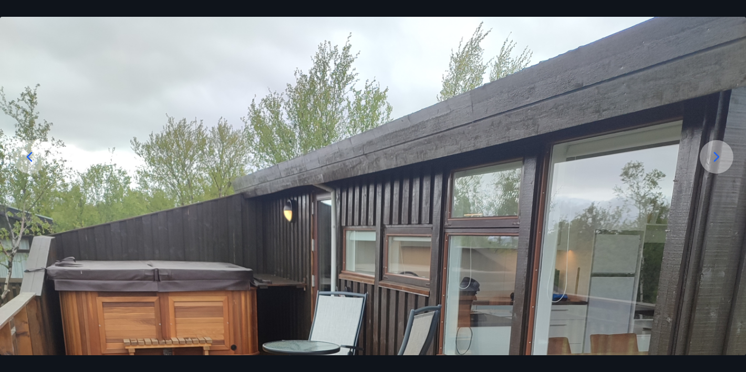
click at [723, 159] on icon at bounding box center [716, 157] width 17 height 17
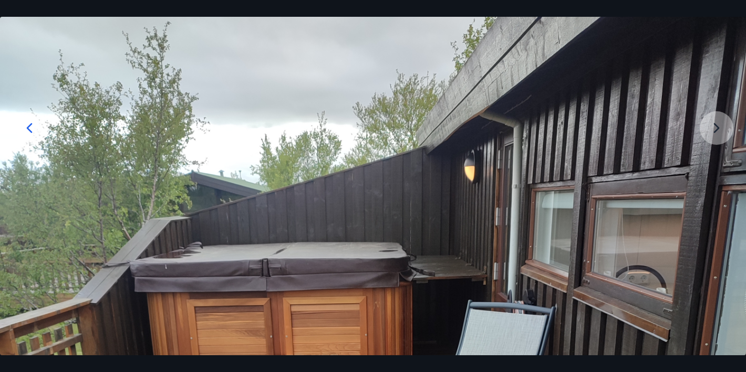
scroll to position [129, 0]
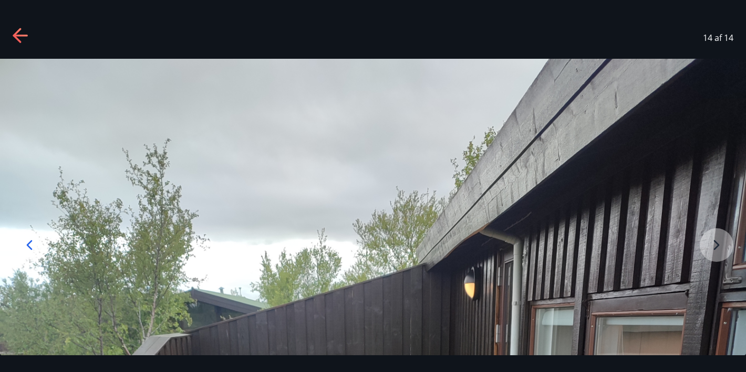
scroll to position [0, 0]
